Goal: Task Accomplishment & Management: Use online tool/utility

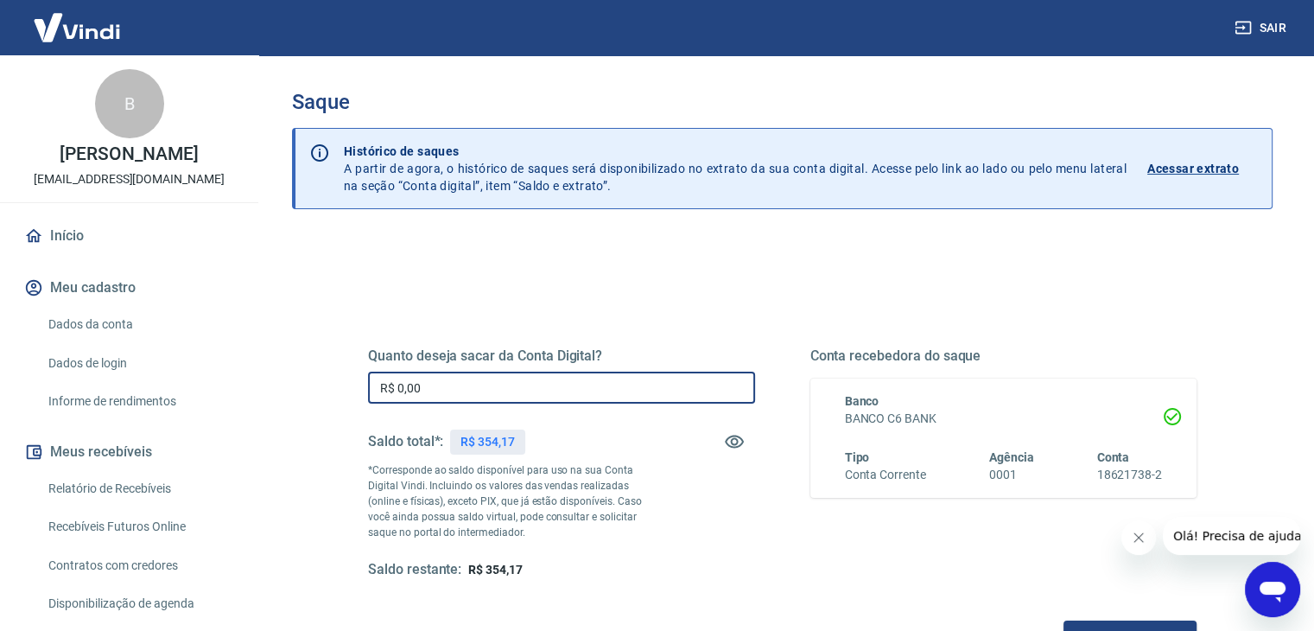
click at [477, 377] on input "R$ 0,00" at bounding box center [561, 387] width 387 height 32
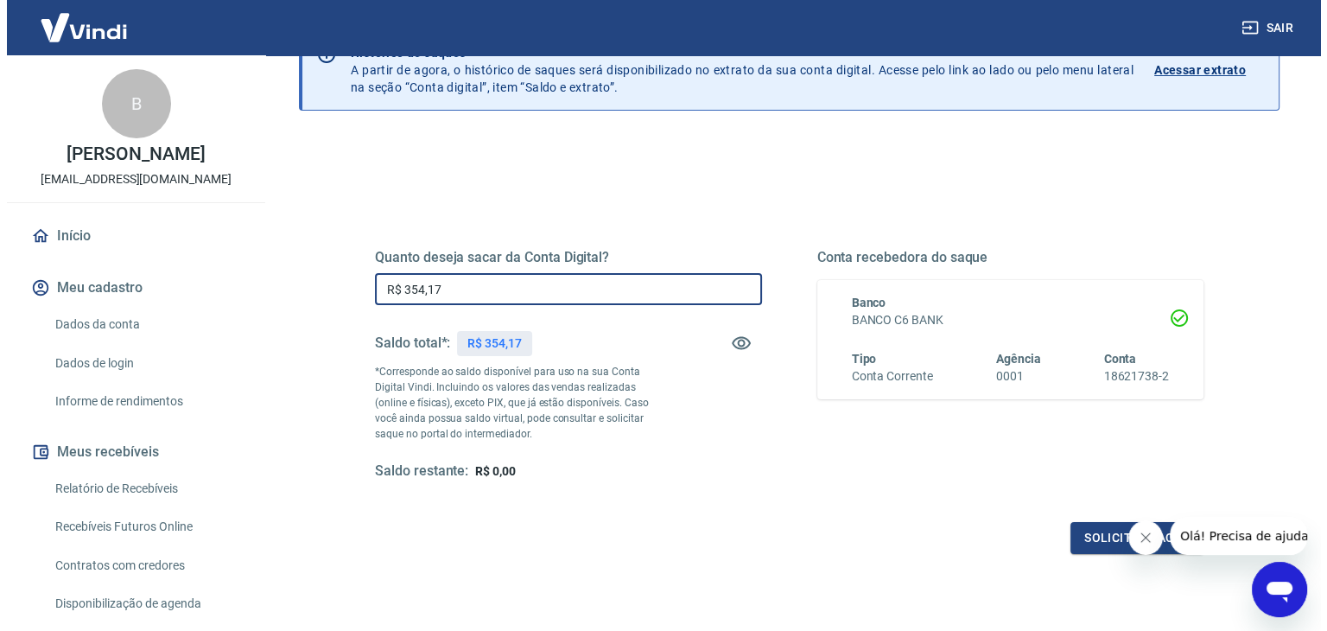
scroll to position [223, 0]
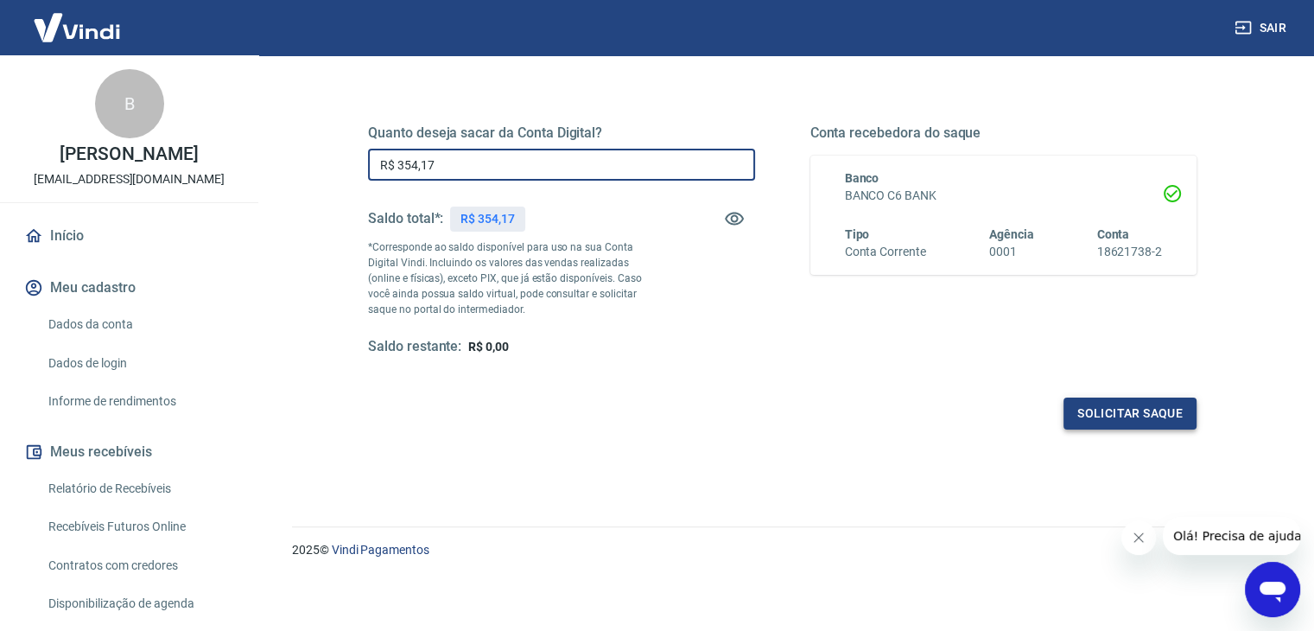
type input "R$ 354,17"
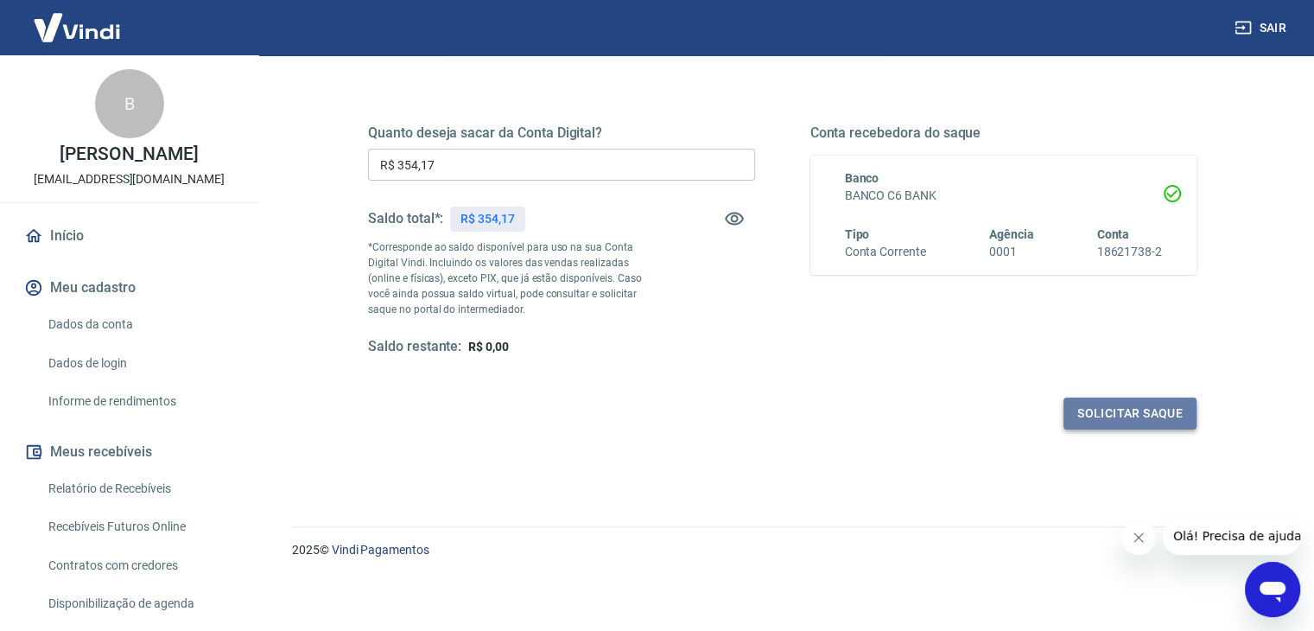
click at [1068, 402] on button "Solicitar saque" at bounding box center [1129, 413] width 133 height 32
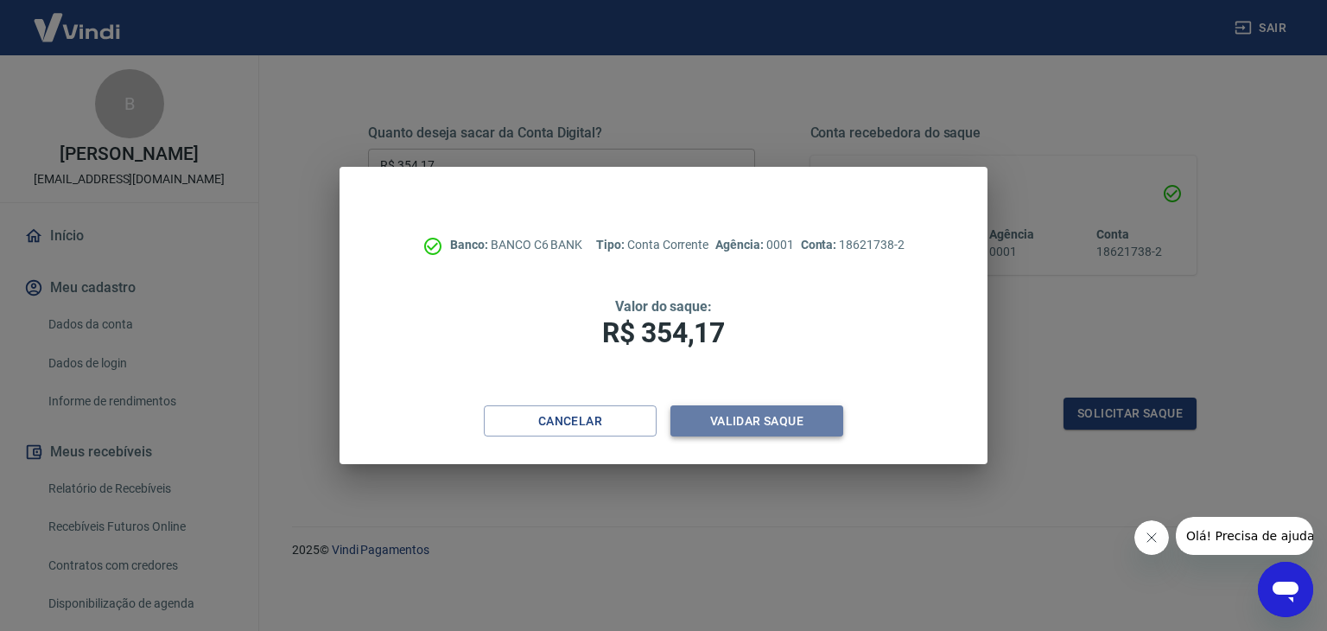
click at [768, 422] on button "Validar saque" at bounding box center [756, 421] width 173 height 32
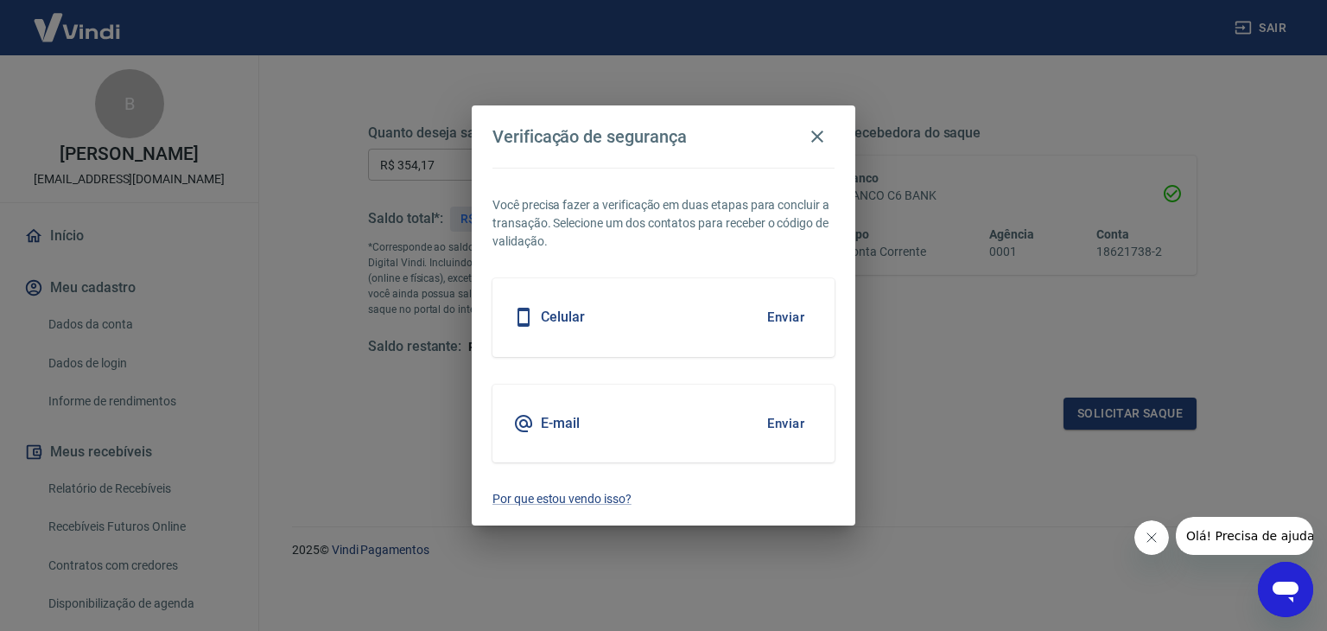
click at [781, 315] on button "Enviar" at bounding box center [785, 317] width 56 height 36
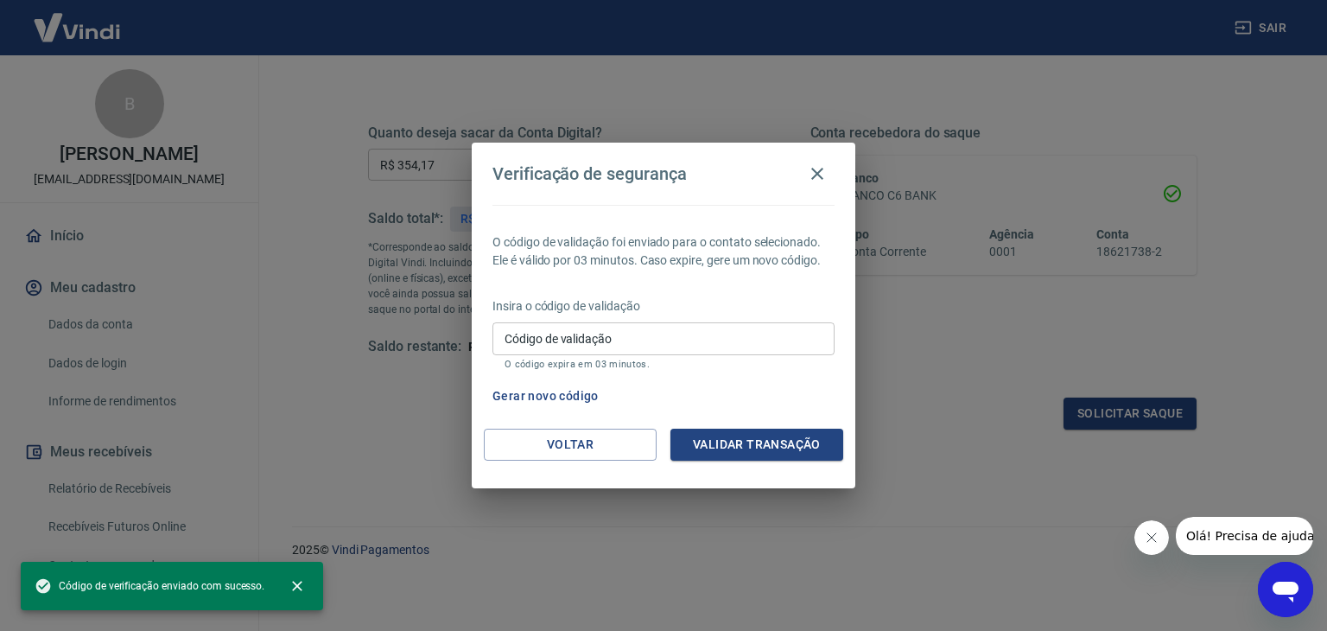
click at [785, 319] on div "Insira o código de validação Código de validação Código de validação O código e…" at bounding box center [663, 334] width 342 height 75
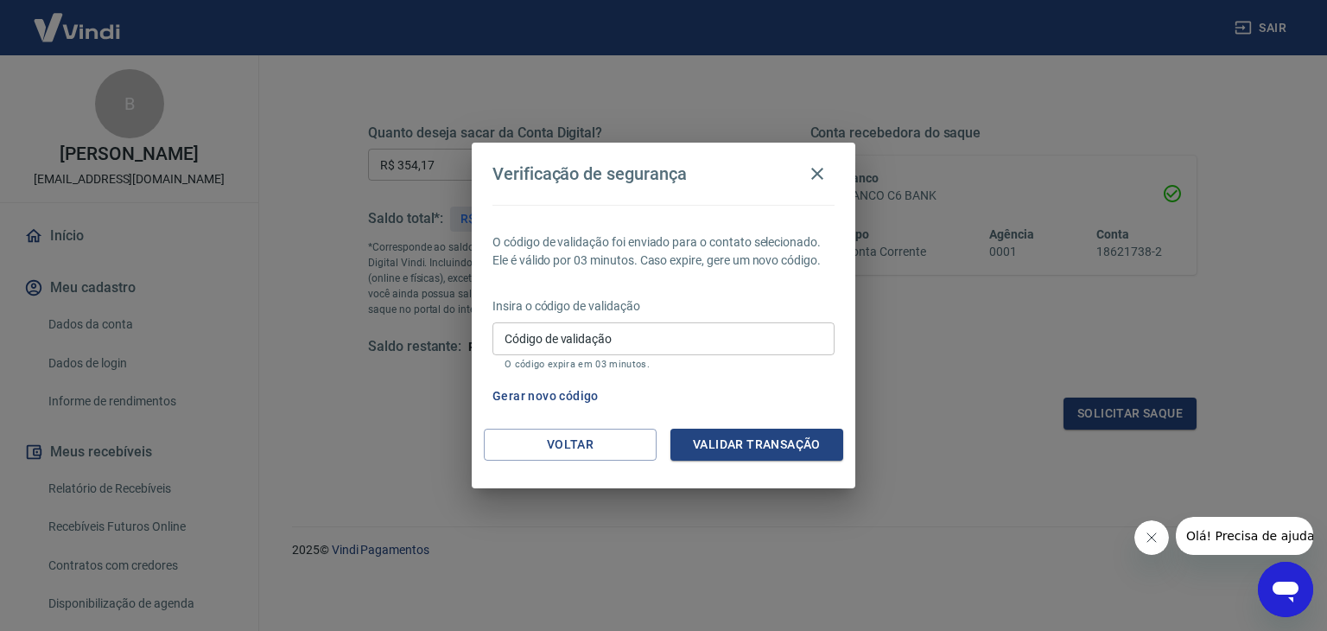
click at [770, 347] on input "Código de validação" at bounding box center [663, 338] width 342 height 32
click at [689, 342] on input "Código de validação" at bounding box center [663, 338] width 342 height 32
click at [614, 345] on input "Código de validação" at bounding box center [663, 338] width 342 height 32
click at [574, 436] on button "Voltar" at bounding box center [570, 444] width 173 height 32
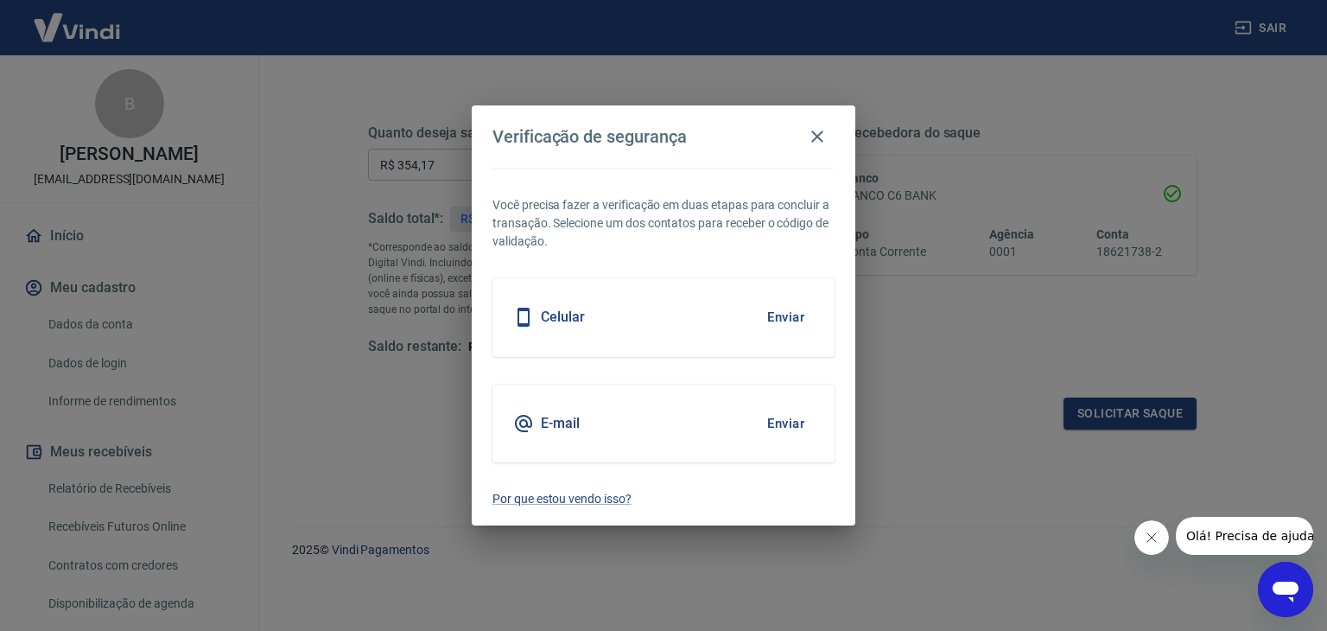
click at [784, 427] on button "Enviar" at bounding box center [785, 423] width 56 height 36
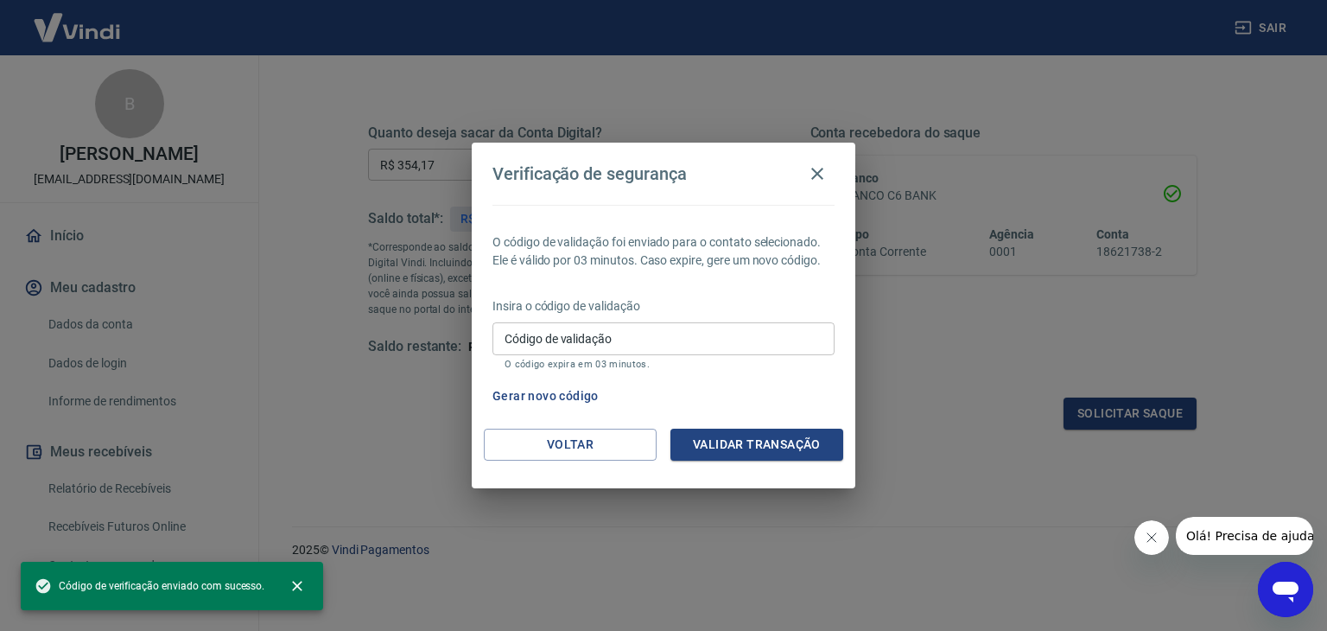
click at [681, 343] on input "Código de validação" at bounding box center [663, 338] width 342 height 32
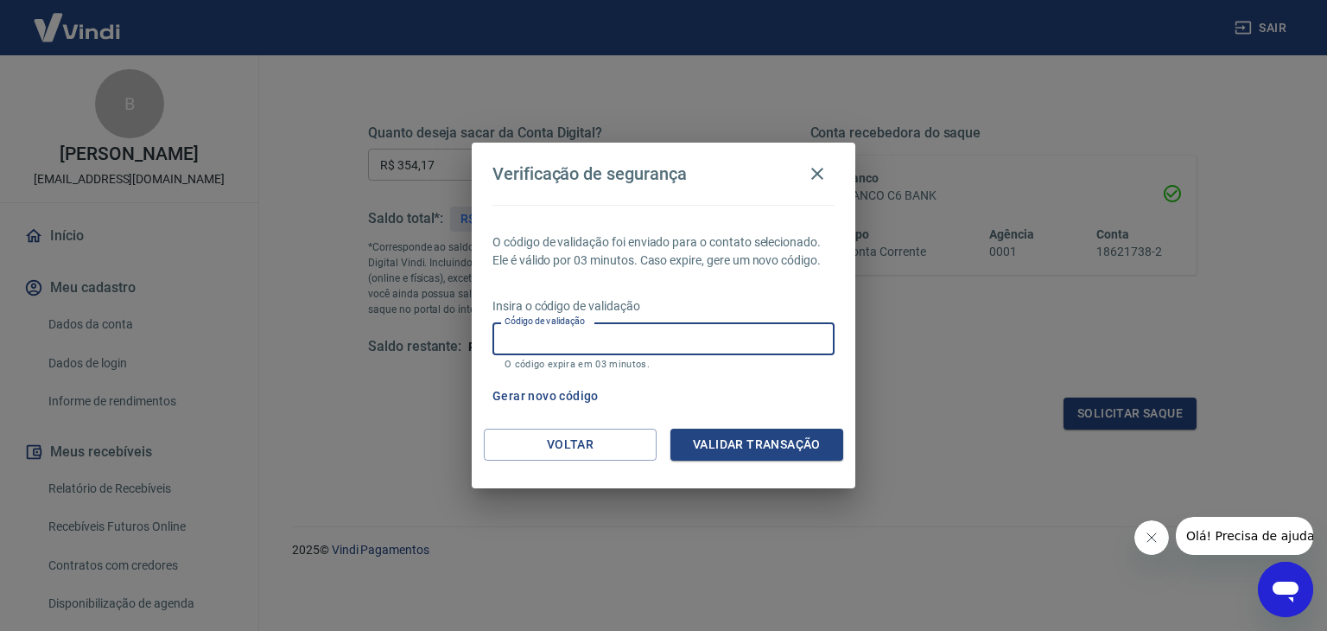
click at [719, 326] on input "Código de validação" at bounding box center [663, 338] width 342 height 32
paste input "643573"
type input "643573"
click at [750, 426] on div "O código de validação foi enviado para o contato selecionado. Ele é válido por …" at bounding box center [663, 317] width 383 height 224
click at [760, 445] on button "Validar transação" at bounding box center [756, 444] width 173 height 32
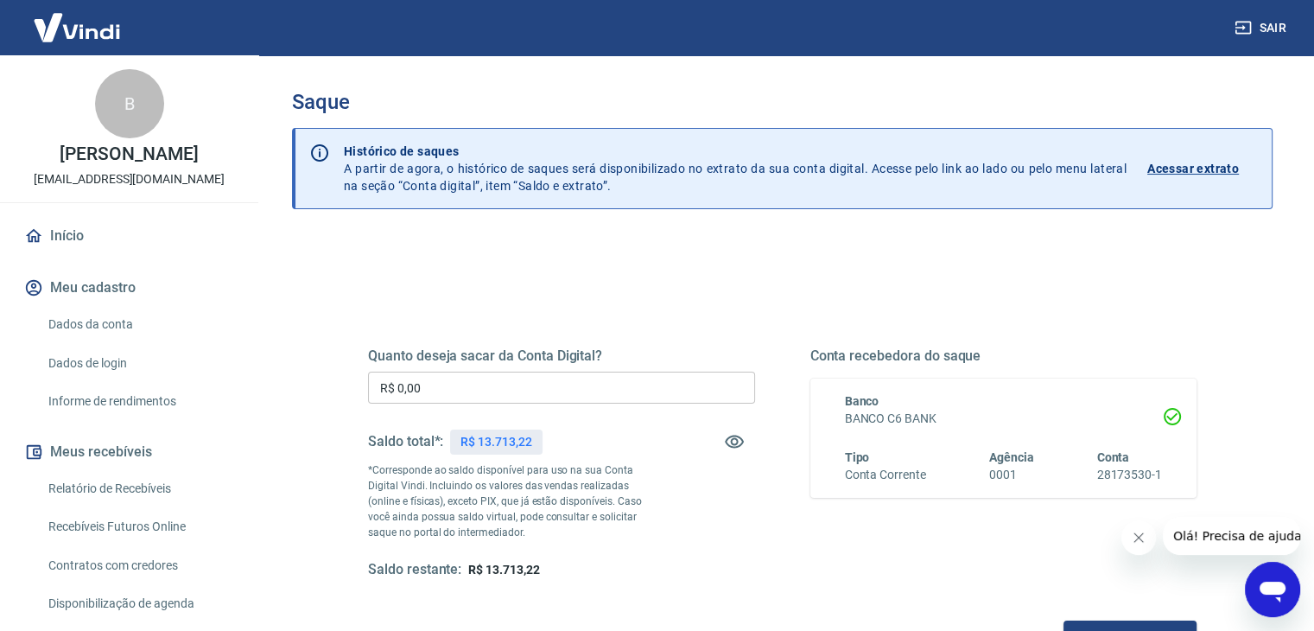
click at [582, 390] on input "R$ 0,00" at bounding box center [561, 387] width 387 height 32
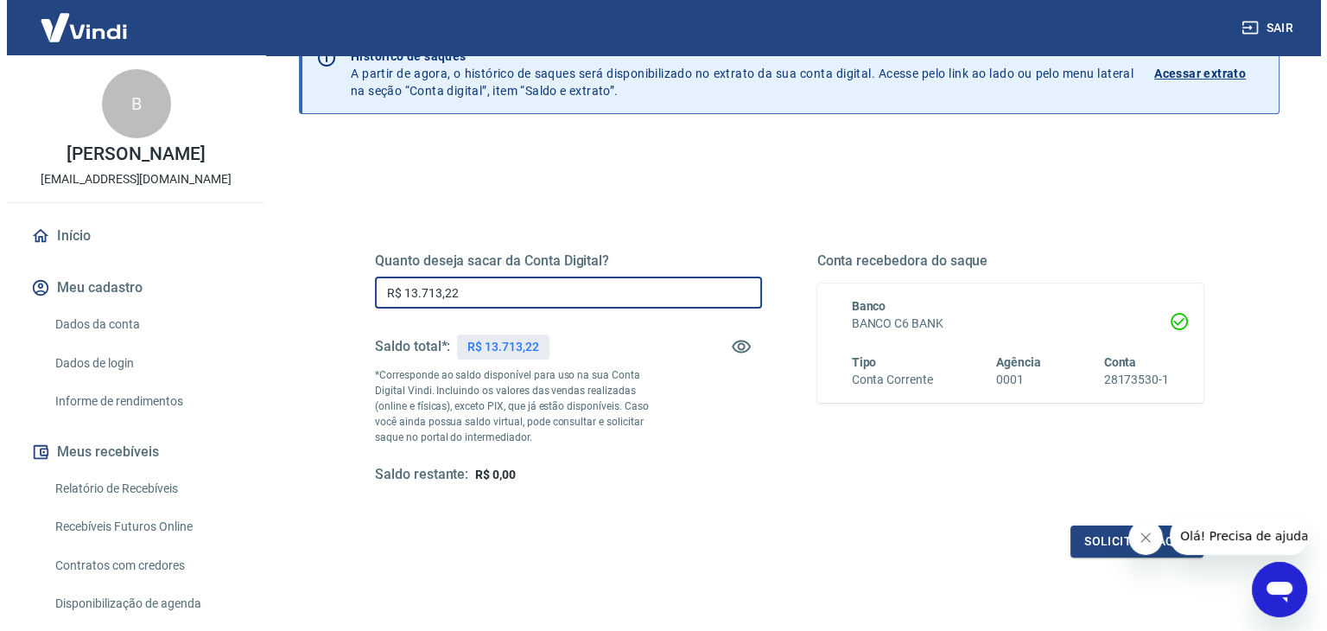
scroll to position [223, 0]
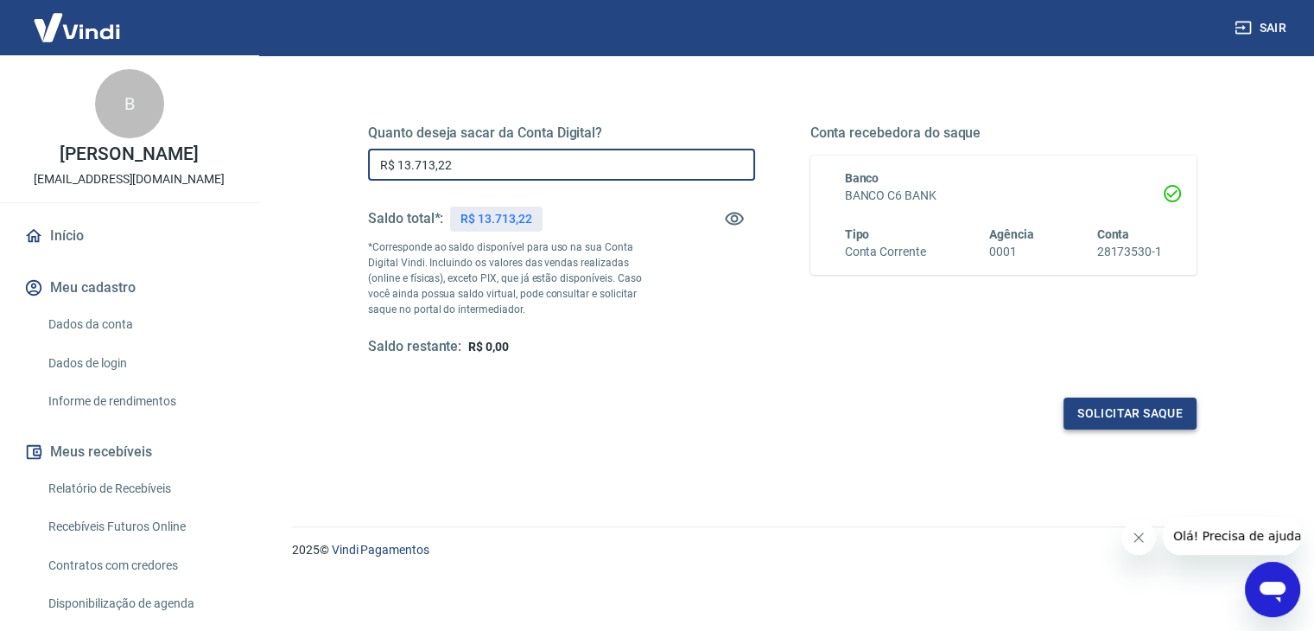
type input "R$ 13.713,22"
click at [1096, 415] on button "Solicitar saque" at bounding box center [1129, 413] width 133 height 32
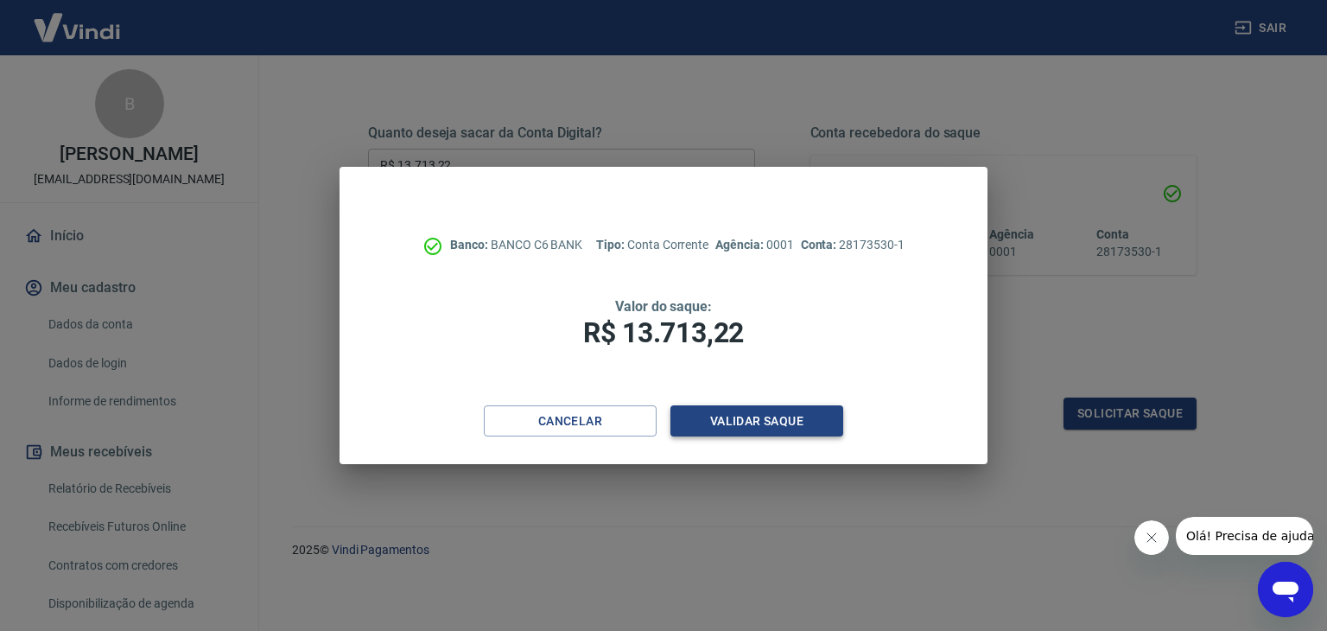
click at [815, 419] on button "Validar saque" at bounding box center [756, 421] width 173 height 32
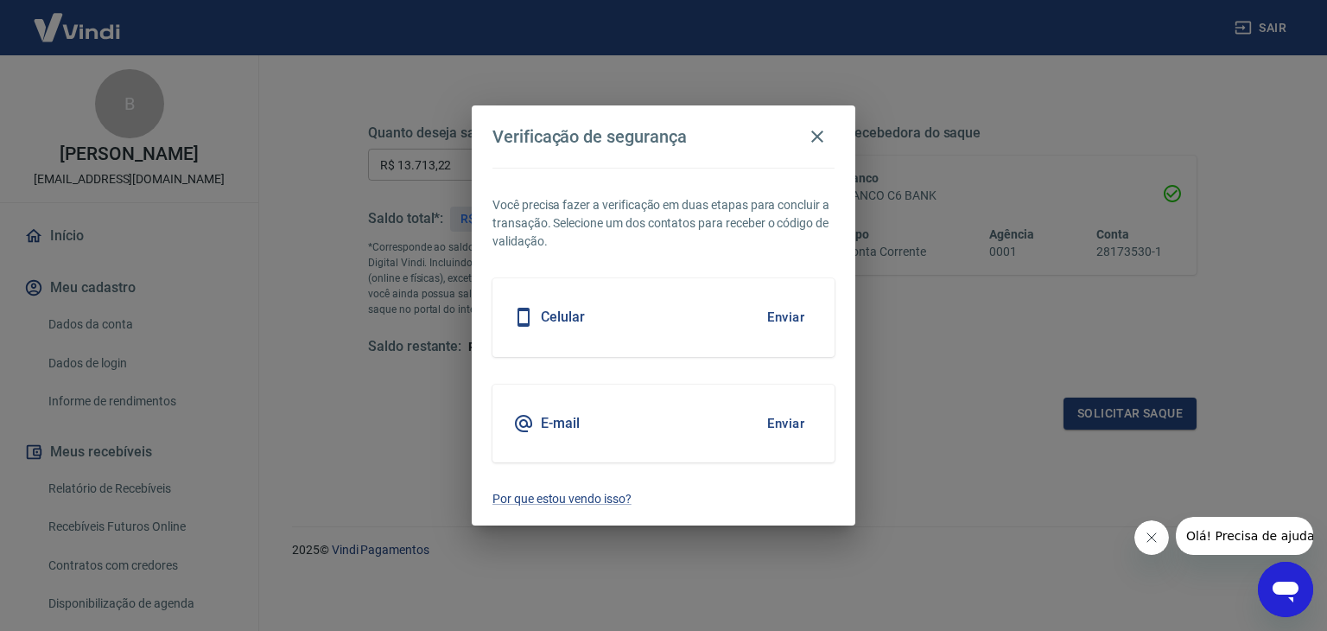
click at [784, 420] on button "Enviar" at bounding box center [785, 423] width 56 height 36
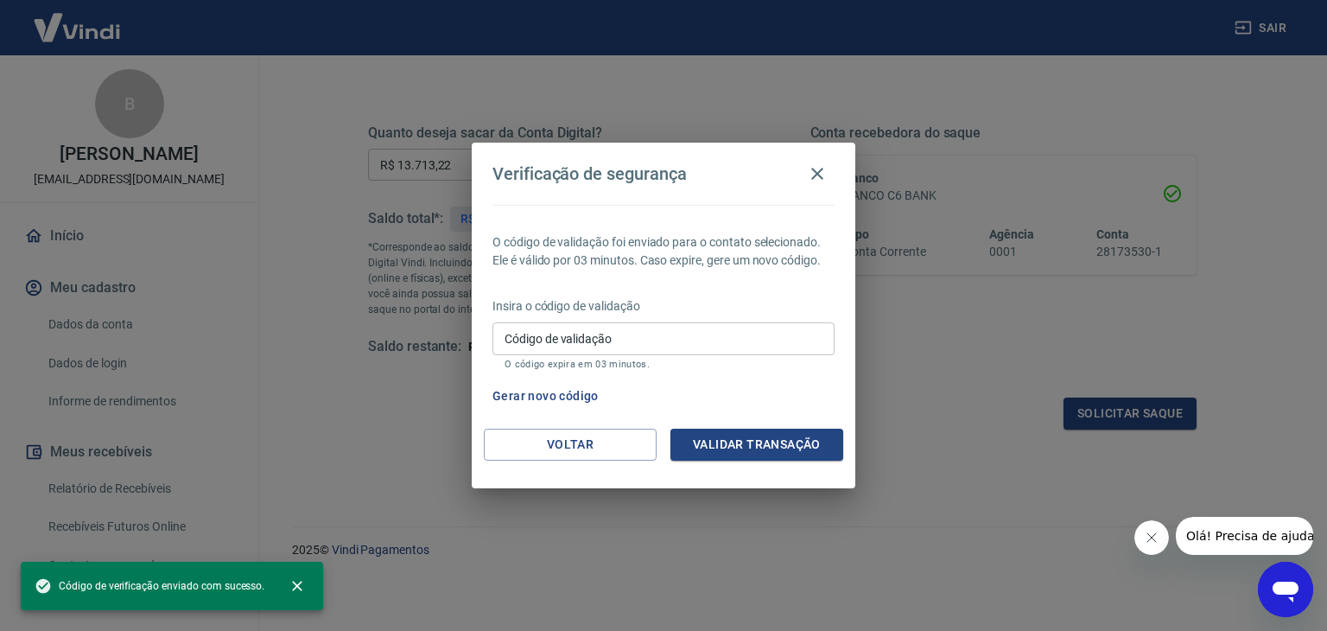
click at [700, 342] on input "Código de validação" at bounding box center [663, 338] width 342 height 32
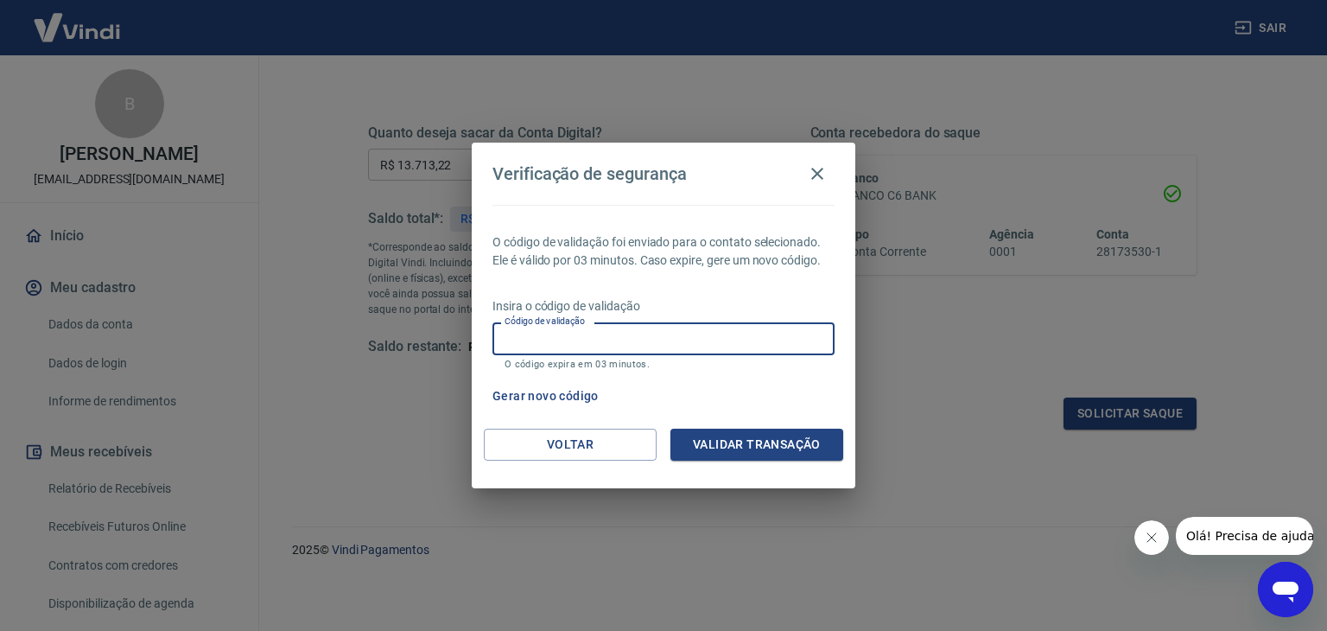
paste input "794967"
type input "794967"
click at [727, 436] on button "Validar transação" at bounding box center [756, 444] width 173 height 32
